Goal: Information Seeking & Learning: Understand process/instructions

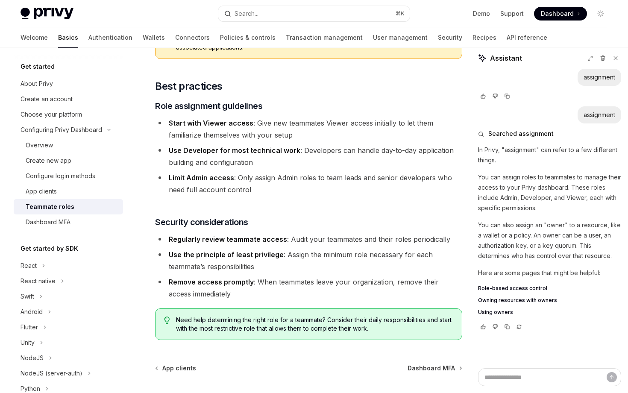
scroll to position [1501, 0]
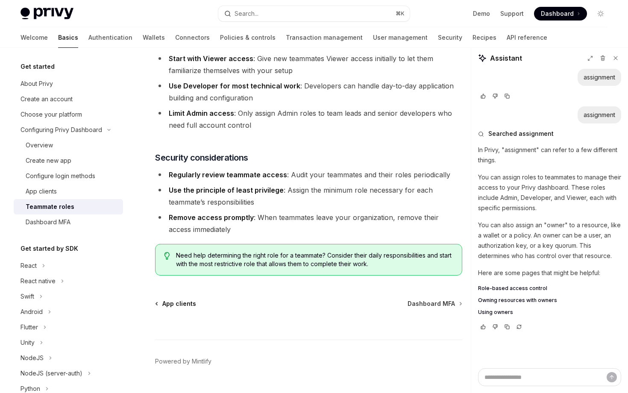
click at [160, 299] on link "App clients" at bounding box center [176, 303] width 40 height 9
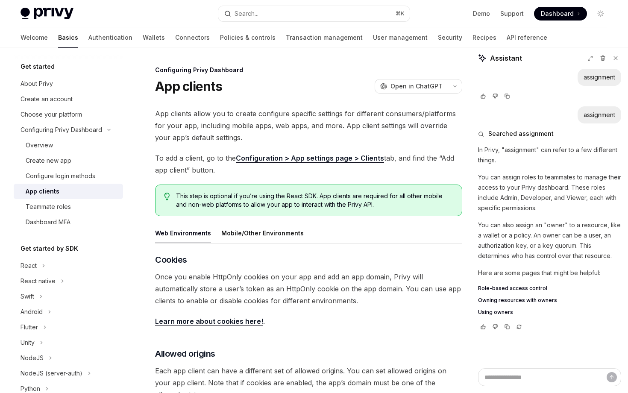
scroll to position [313, 0]
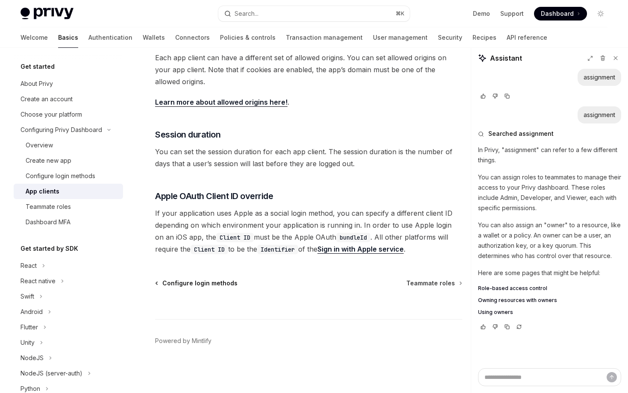
click at [170, 280] on span "Configure login methods" at bounding box center [199, 283] width 75 height 9
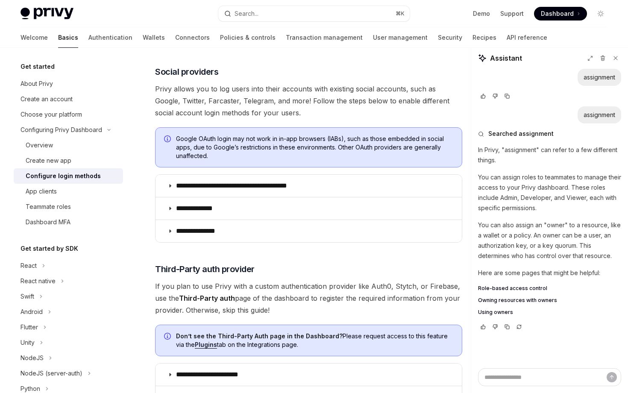
scroll to position [437, 0]
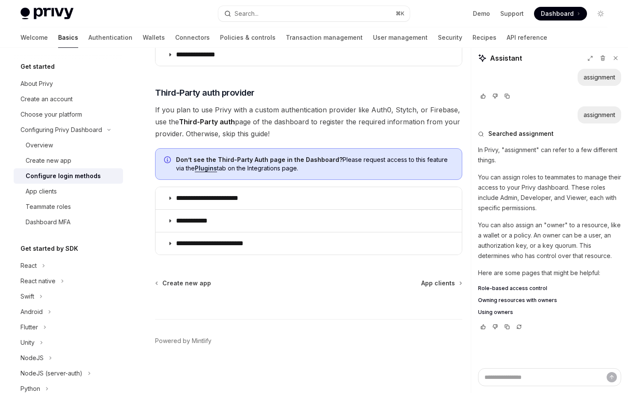
click at [171, 276] on div "**********" at bounding box center [228, 10] width 471 height 765
click at [171, 282] on span "Create new app" at bounding box center [186, 283] width 49 height 9
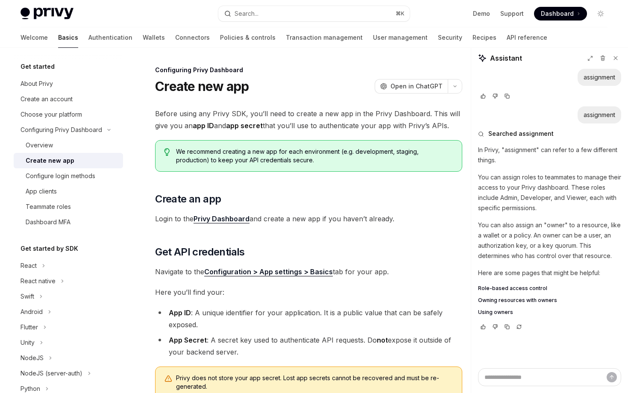
scroll to position [220, 0]
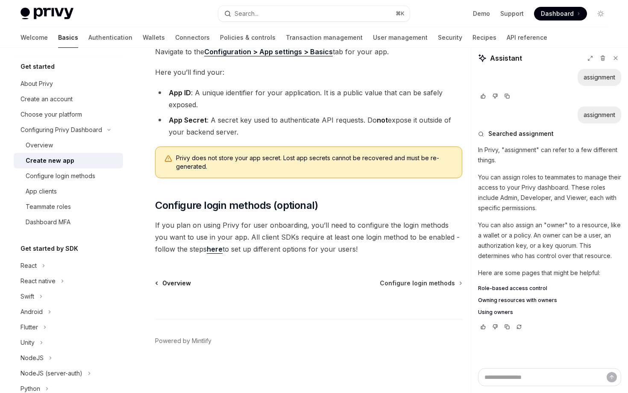
click at [171, 281] on span "Overview" at bounding box center [176, 283] width 29 height 9
type textarea "*"
